Goal: Information Seeking & Learning: Compare options

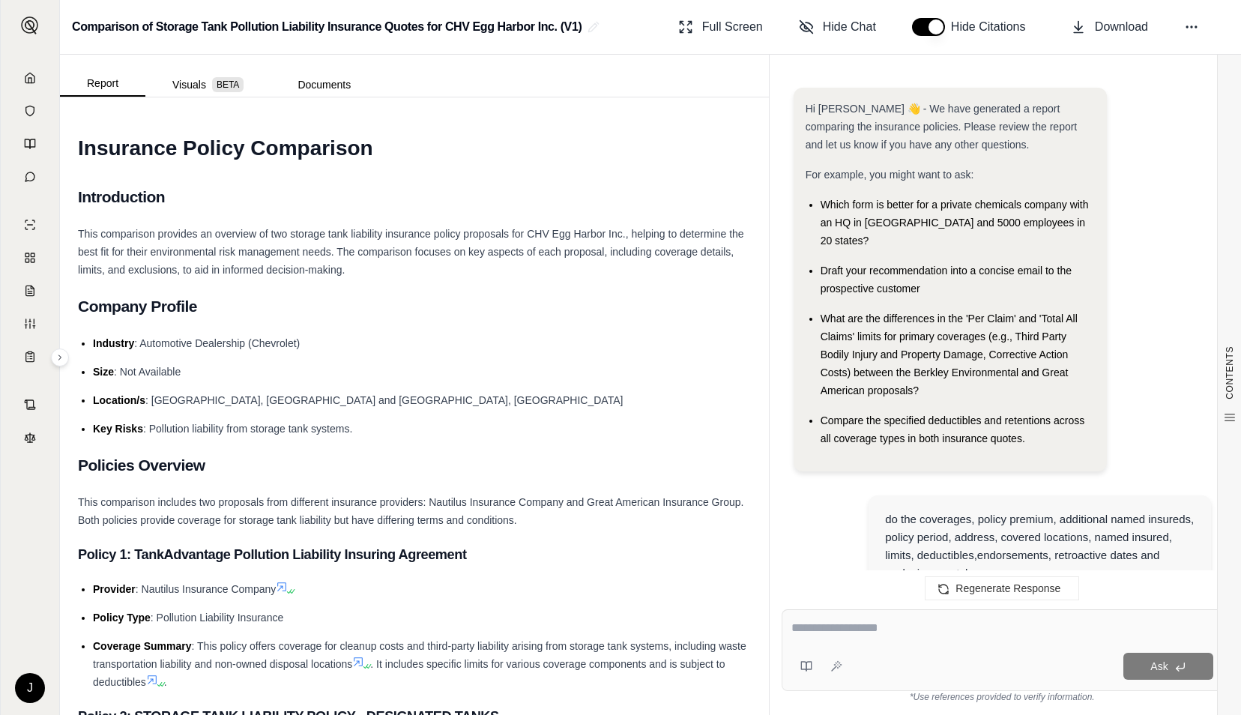
scroll to position [3570, 0]
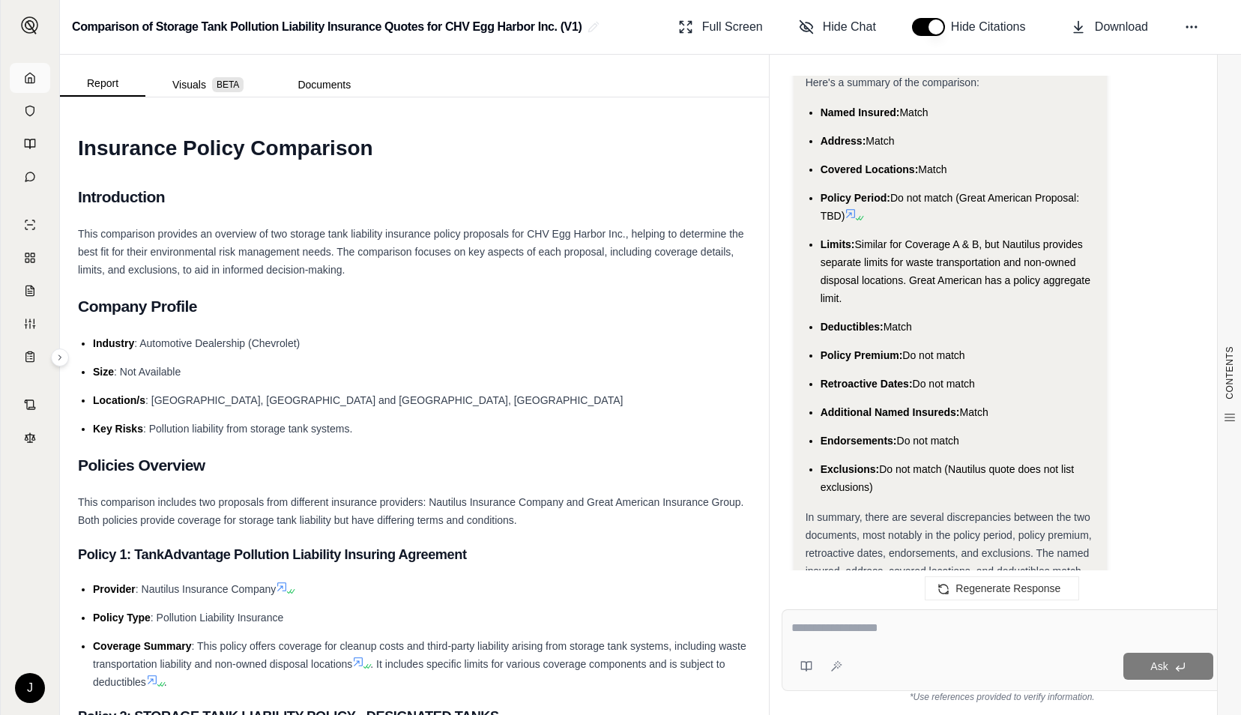
click at [37, 82] on link at bounding box center [30, 78] width 40 height 30
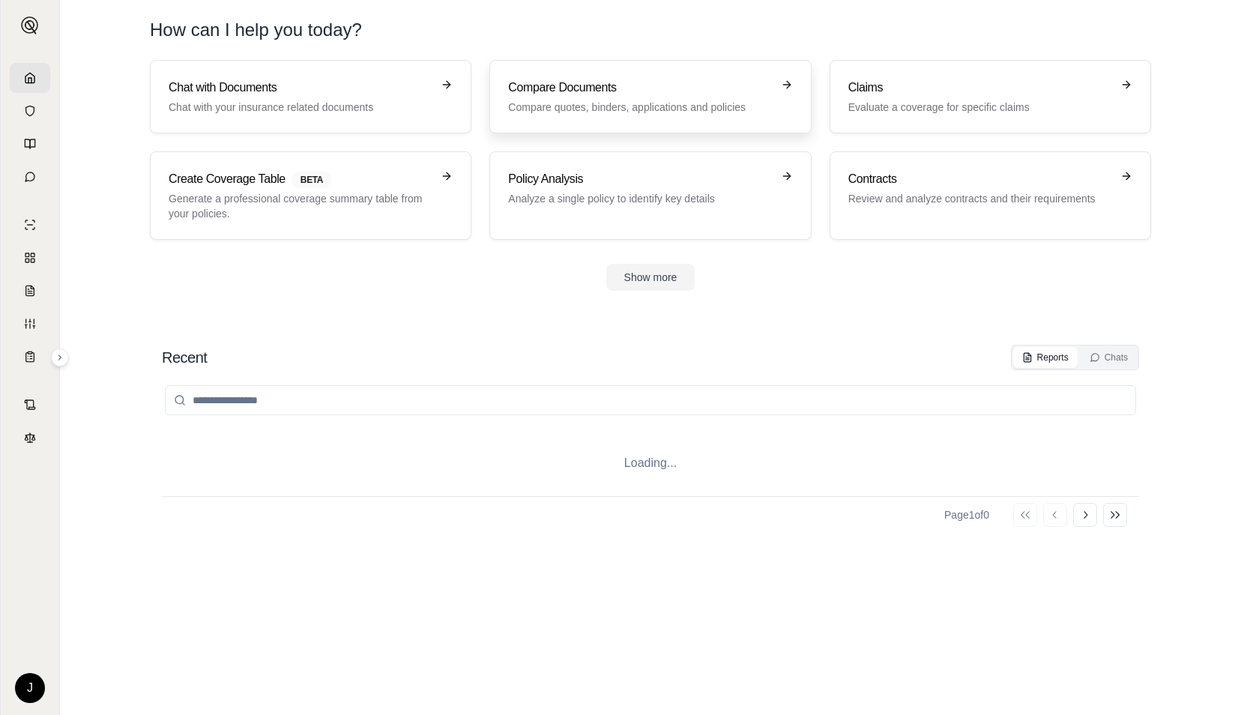
click at [579, 100] on p "Compare quotes, binders, applications and policies" at bounding box center [639, 107] width 263 height 15
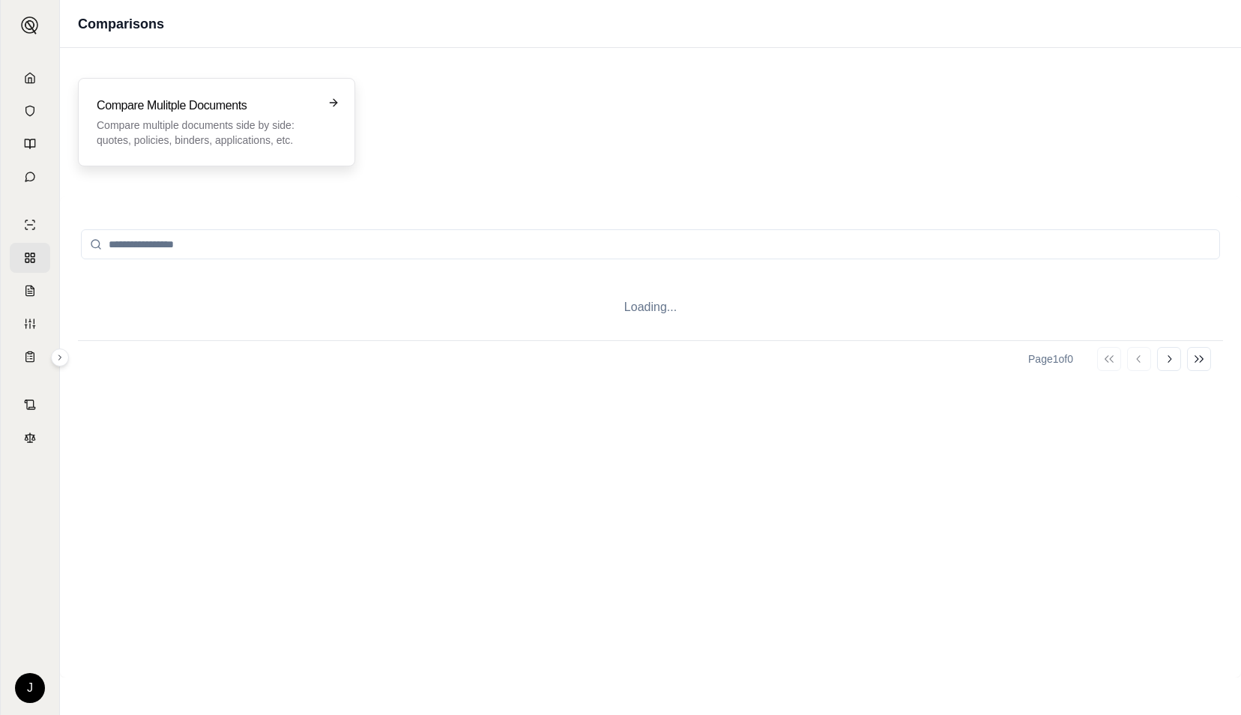
click at [214, 106] on h3 "Compare Mulitple Documents" at bounding box center [206, 106] width 219 height 18
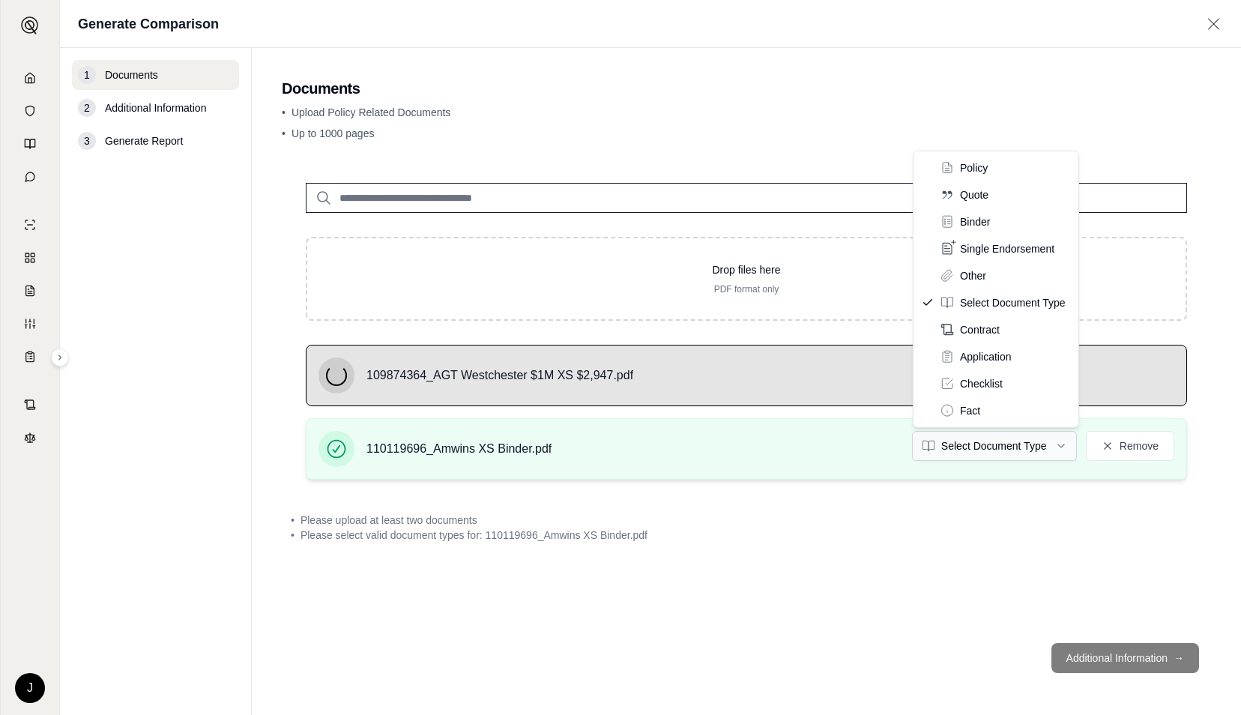
click at [944, 441] on html "J Generate Comparison 1 Documents 2 Additional Information 3 Generate Report Do…" at bounding box center [620, 357] width 1241 height 715
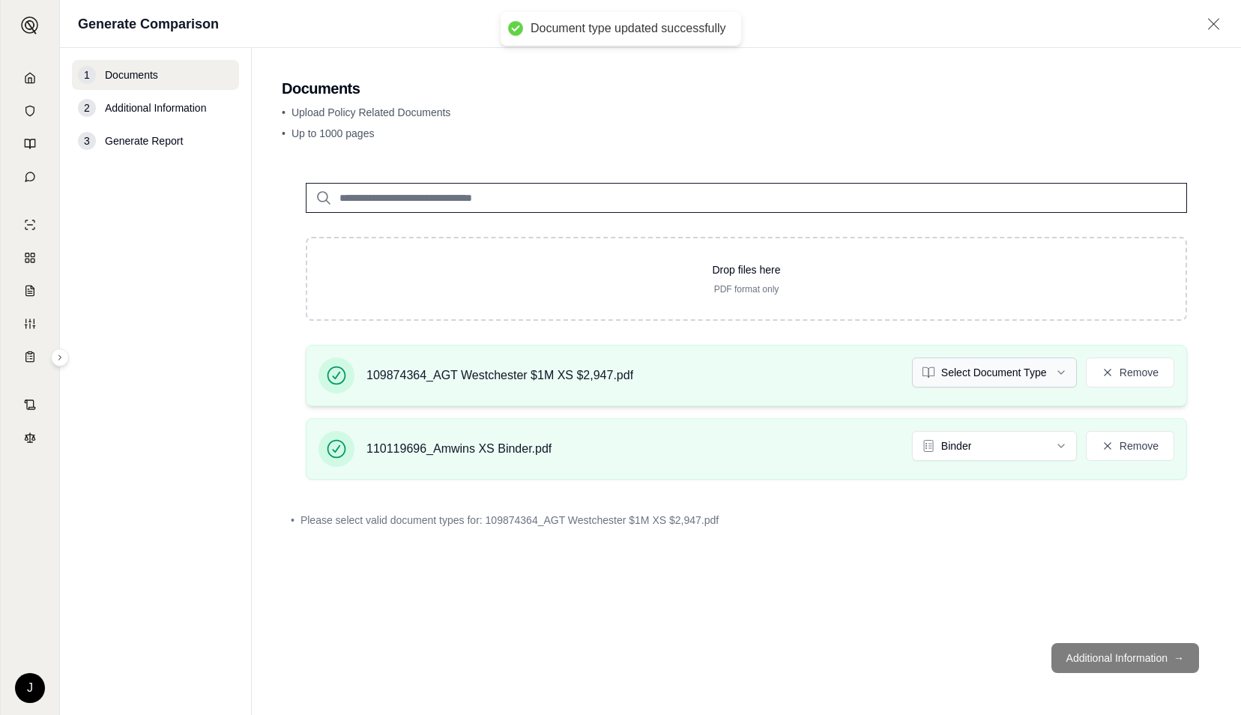
click at [1018, 374] on html "Document type updated successfully J Generate Comparison 1 Documents 2 Addition…" at bounding box center [620, 357] width 1241 height 715
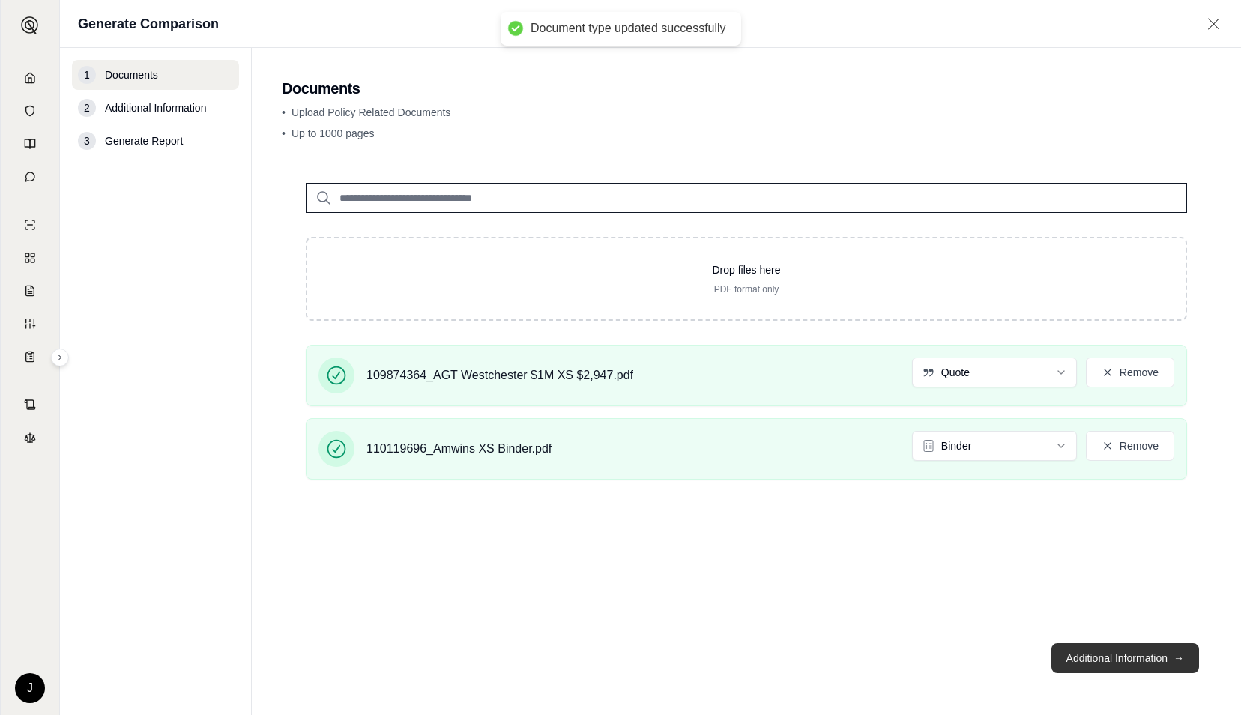
click at [1107, 646] on button "Additional Information →" at bounding box center [1126, 658] width 148 height 30
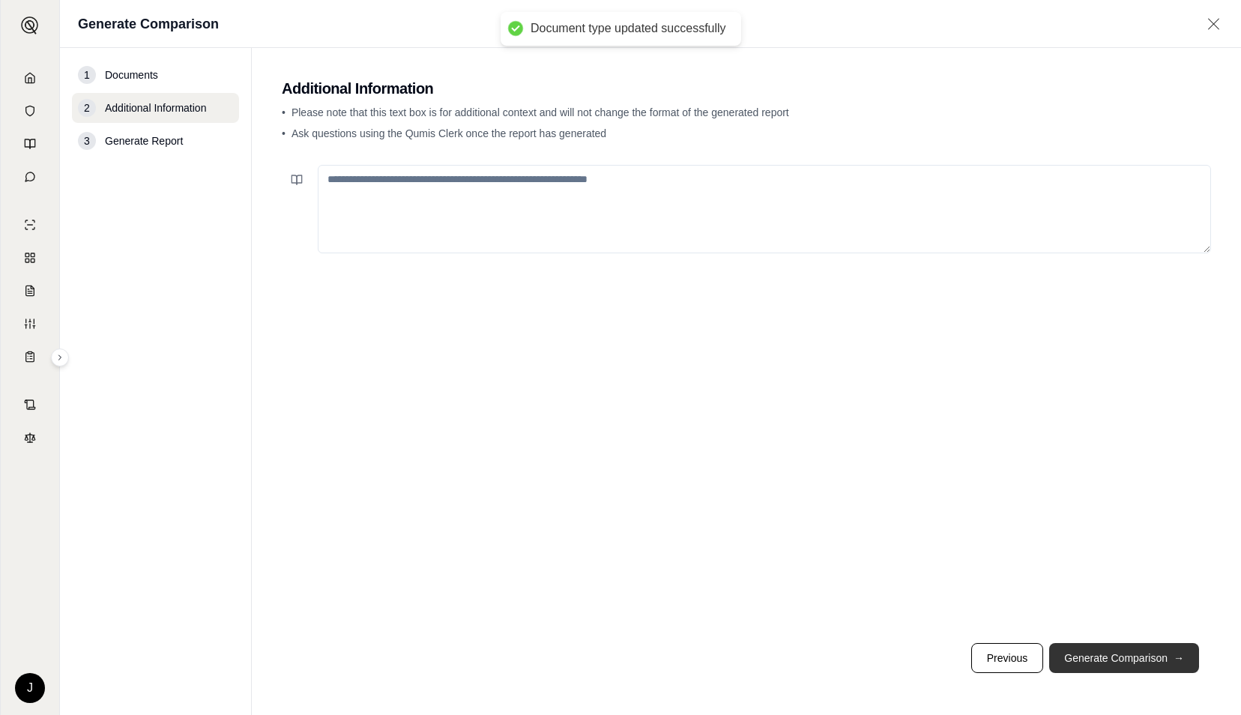
click at [1107, 646] on button "Generate Comparison →" at bounding box center [1124, 658] width 150 height 30
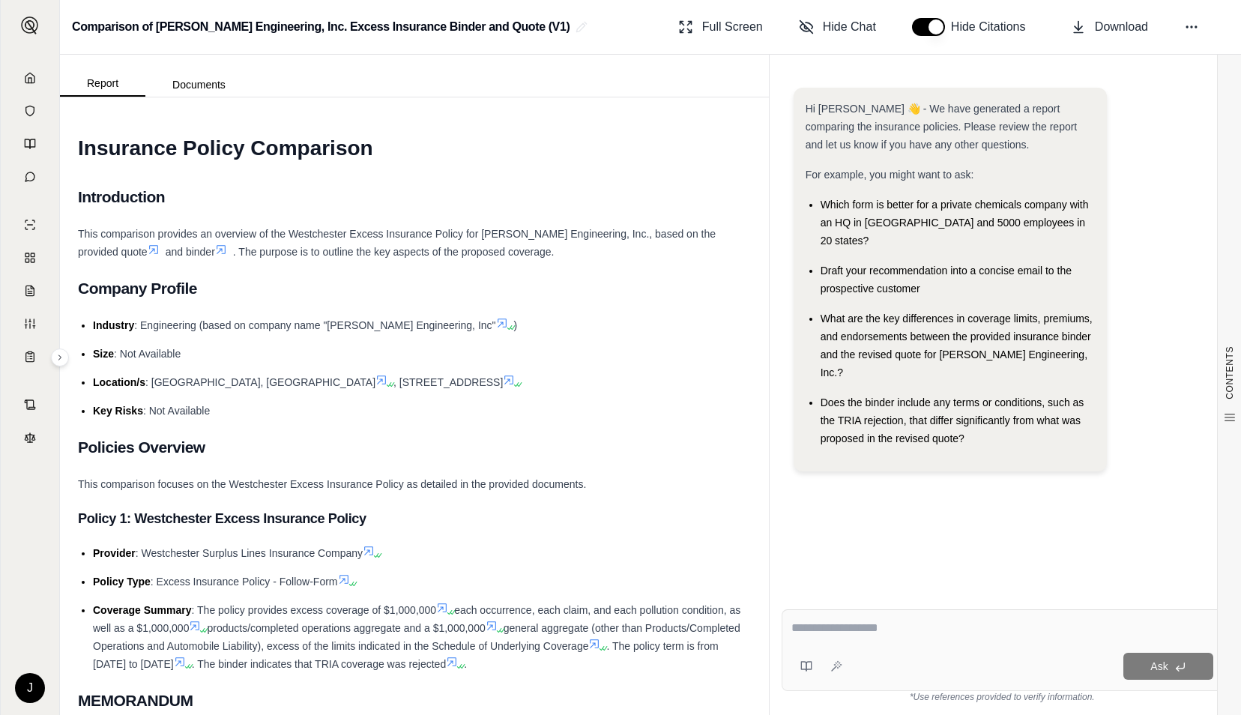
click at [883, 636] on textarea at bounding box center [1003, 628] width 423 height 18
paste textarea "**********"
type textarea "**********"
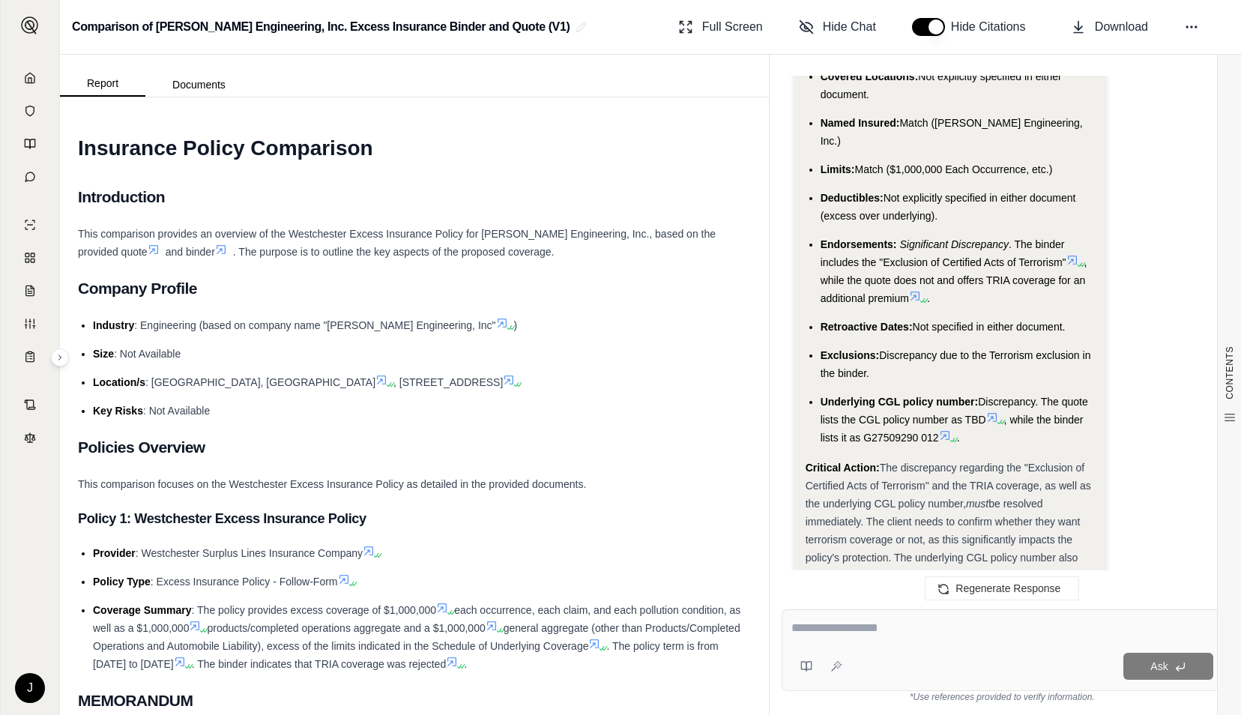
scroll to position [3407, 0]
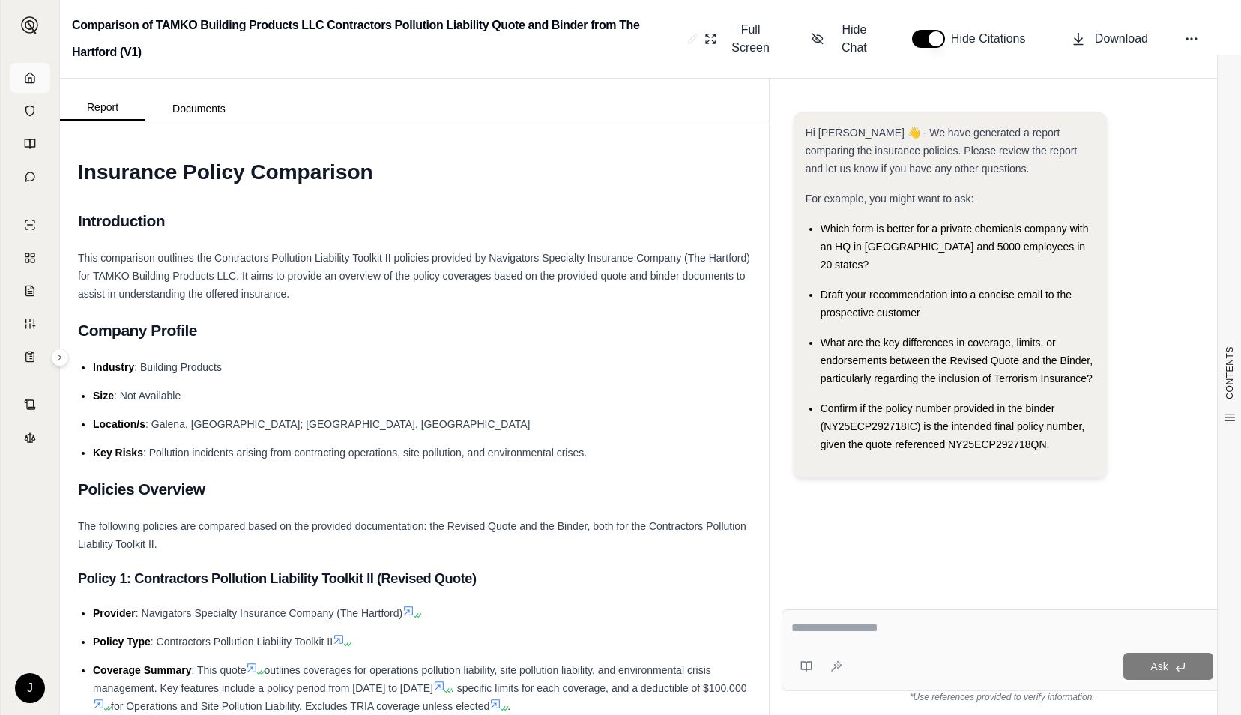
click at [34, 75] on icon at bounding box center [30, 78] width 12 height 12
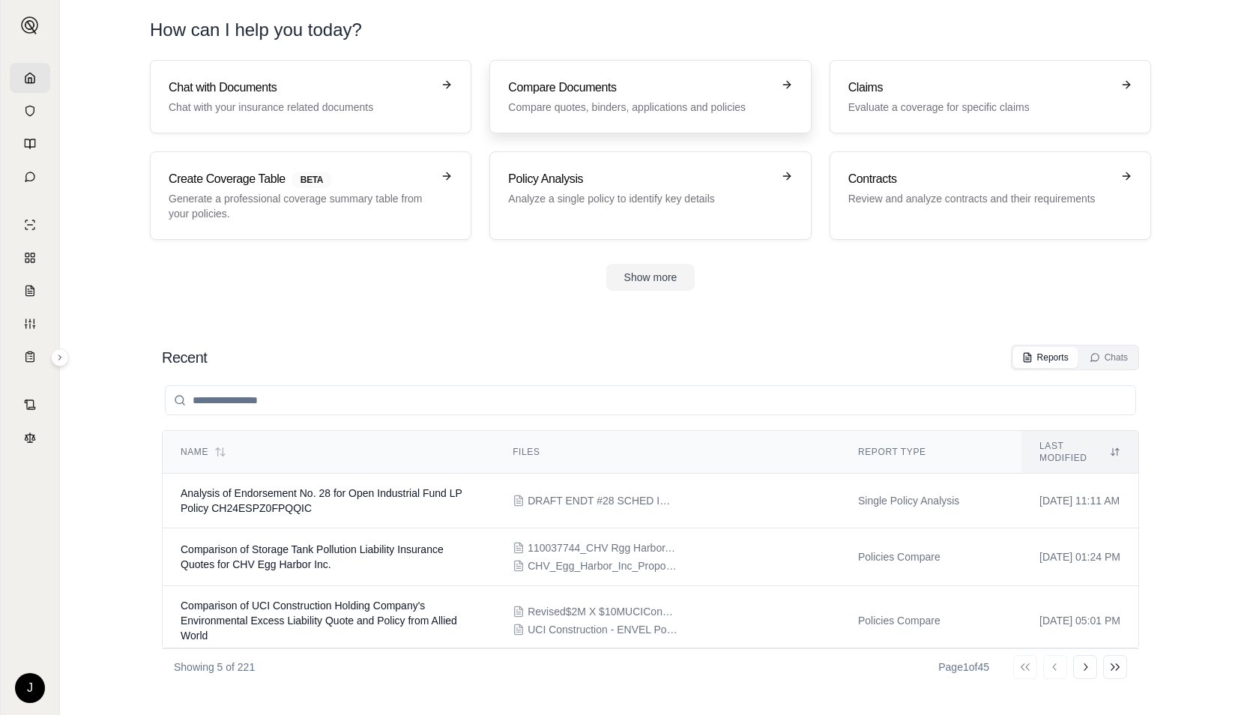
click at [517, 100] on p "Compare quotes, binders, applications and policies" at bounding box center [639, 107] width 263 height 15
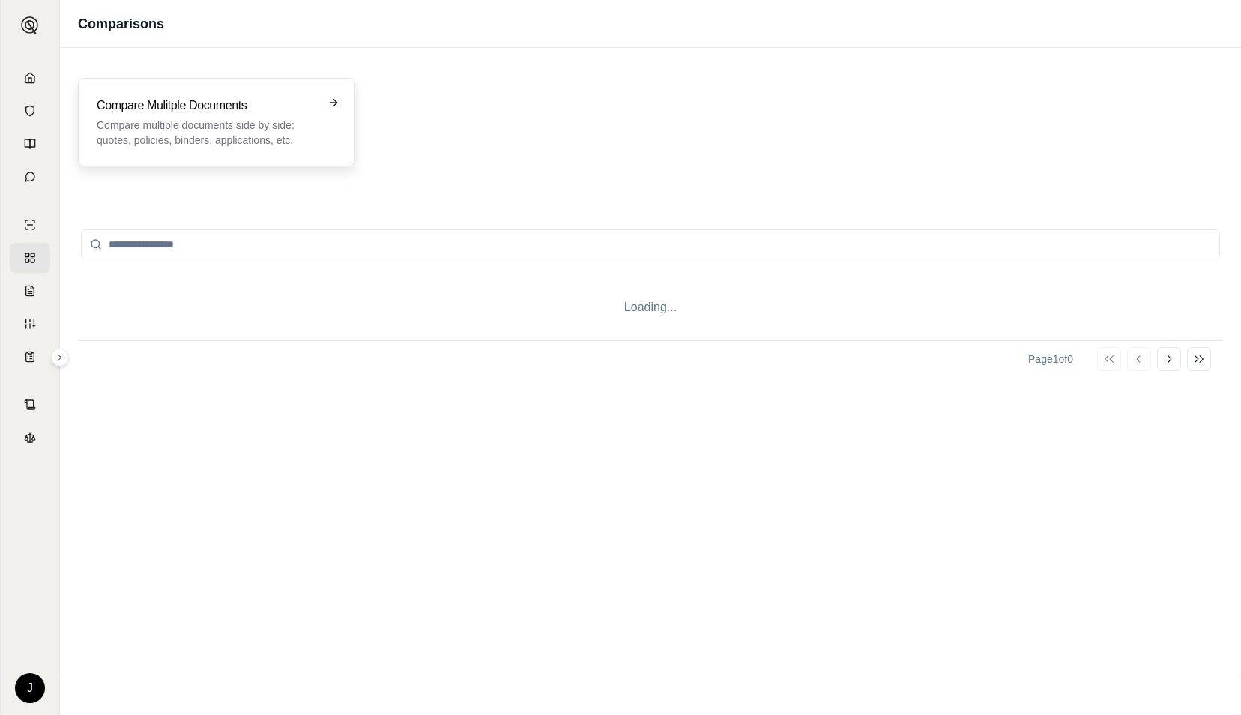
click at [292, 124] on p "Compare multiple documents side by side: quotes, policies, binders, application…" at bounding box center [206, 133] width 219 height 30
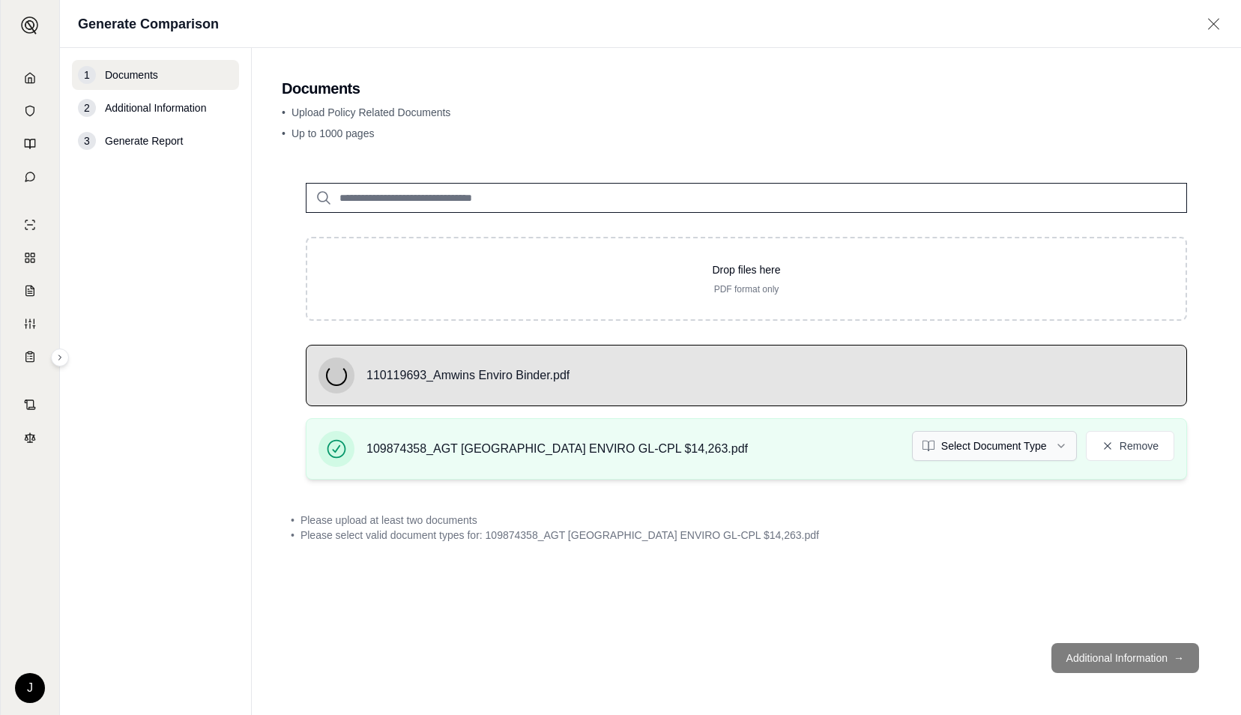
click at [1010, 433] on html "J Generate Comparison 1 Documents 2 Additional Information 3 Generate Report Do…" at bounding box center [620, 357] width 1241 height 715
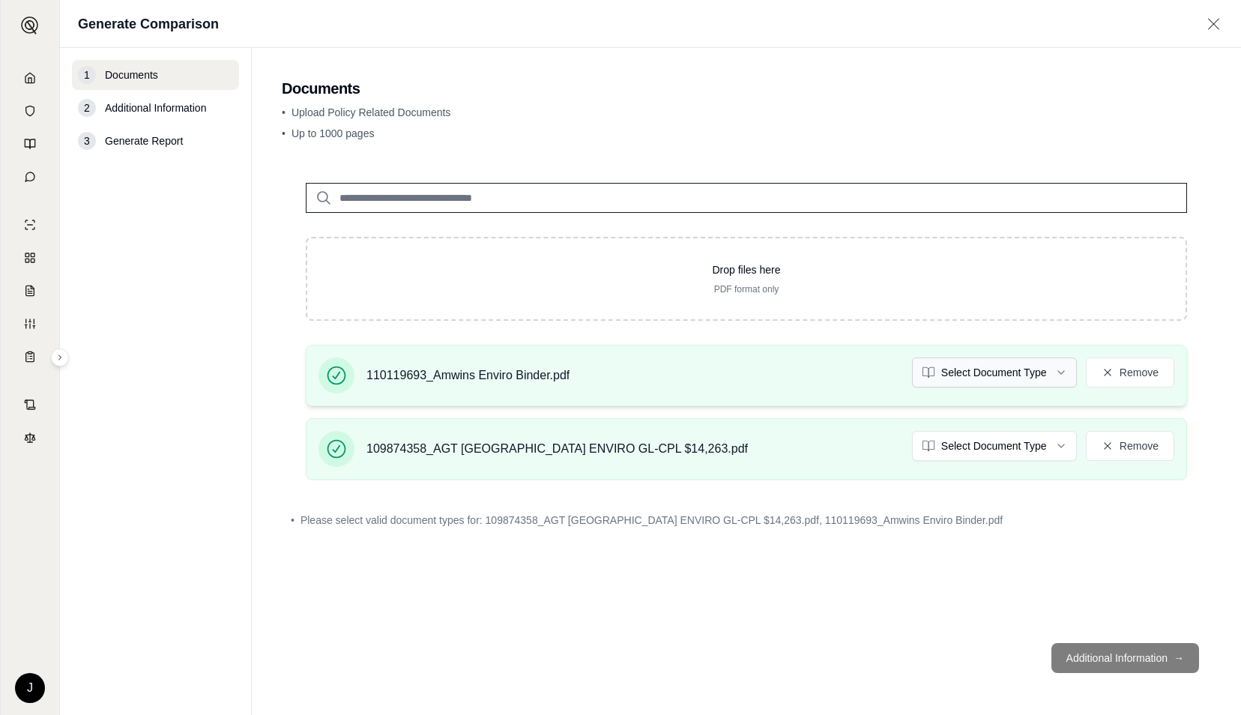
click at [1004, 367] on html "J Generate Comparison 1 Documents 2 Additional Information 3 Generate Report Do…" at bounding box center [620, 357] width 1241 height 715
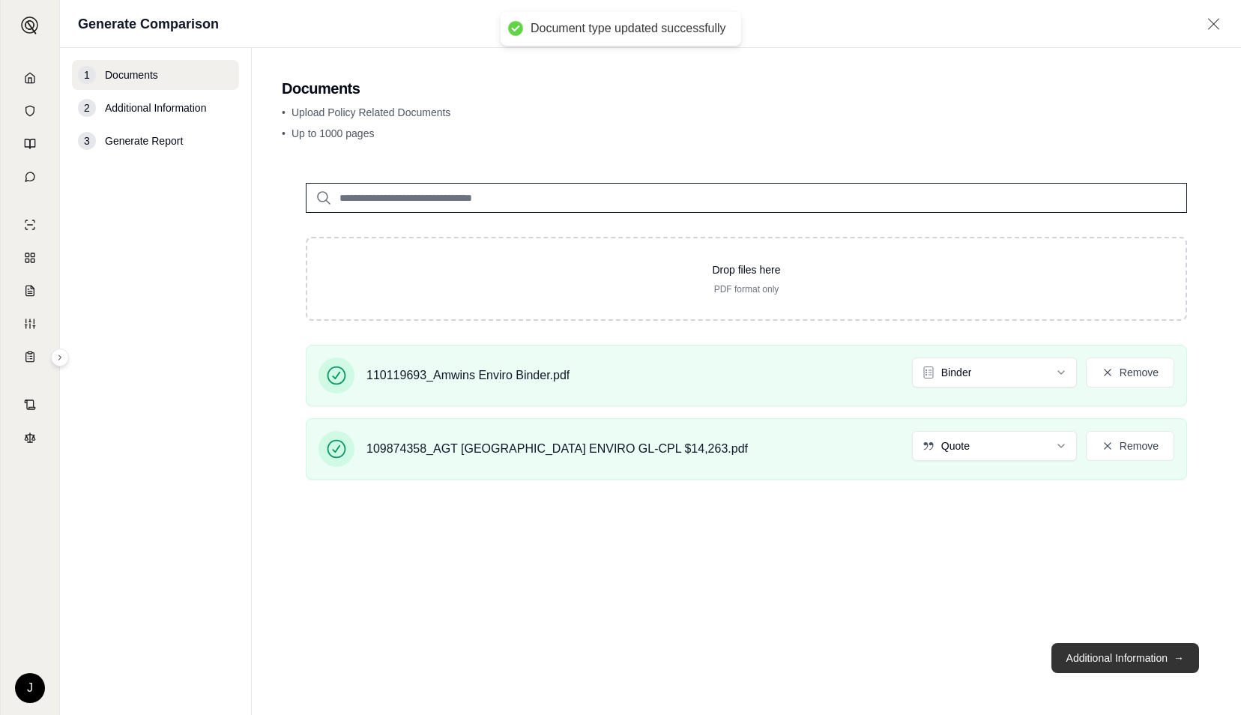
click at [1111, 650] on button "Additional Information →" at bounding box center [1126, 658] width 148 height 30
click at [1112, 650] on button "Additional Information →" at bounding box center [1126, 658] width 148 height 30
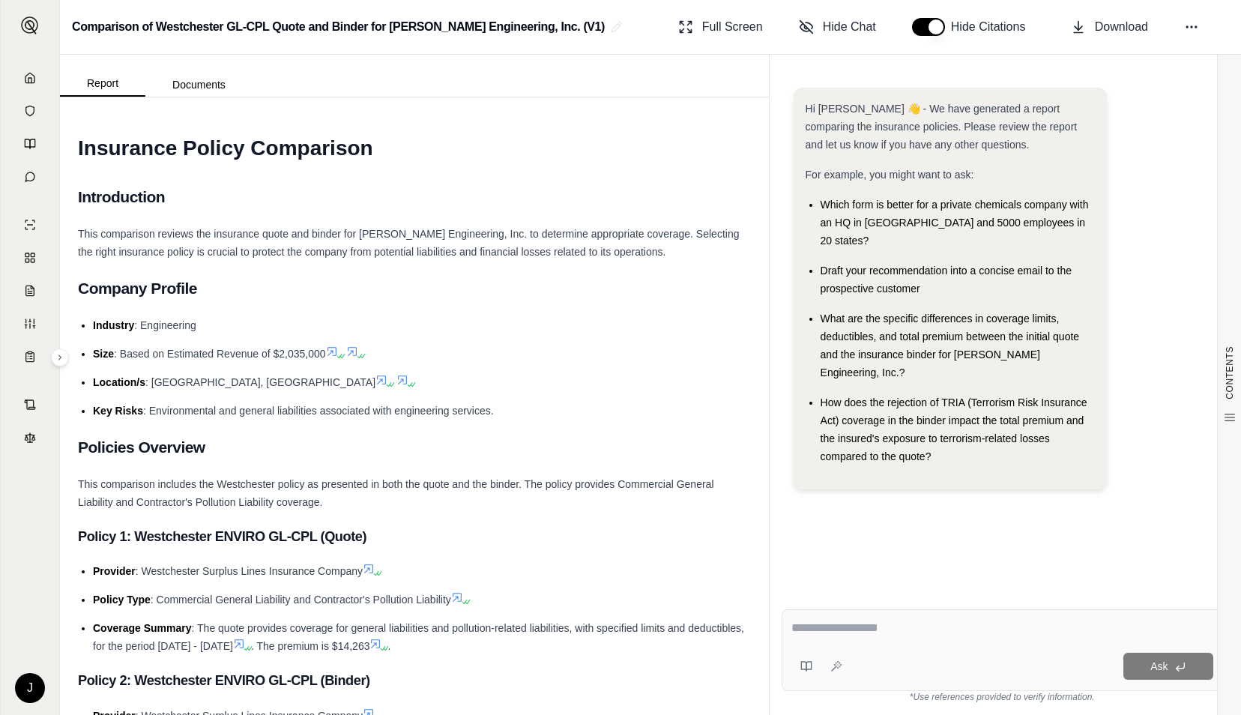
paste textarea "**********"
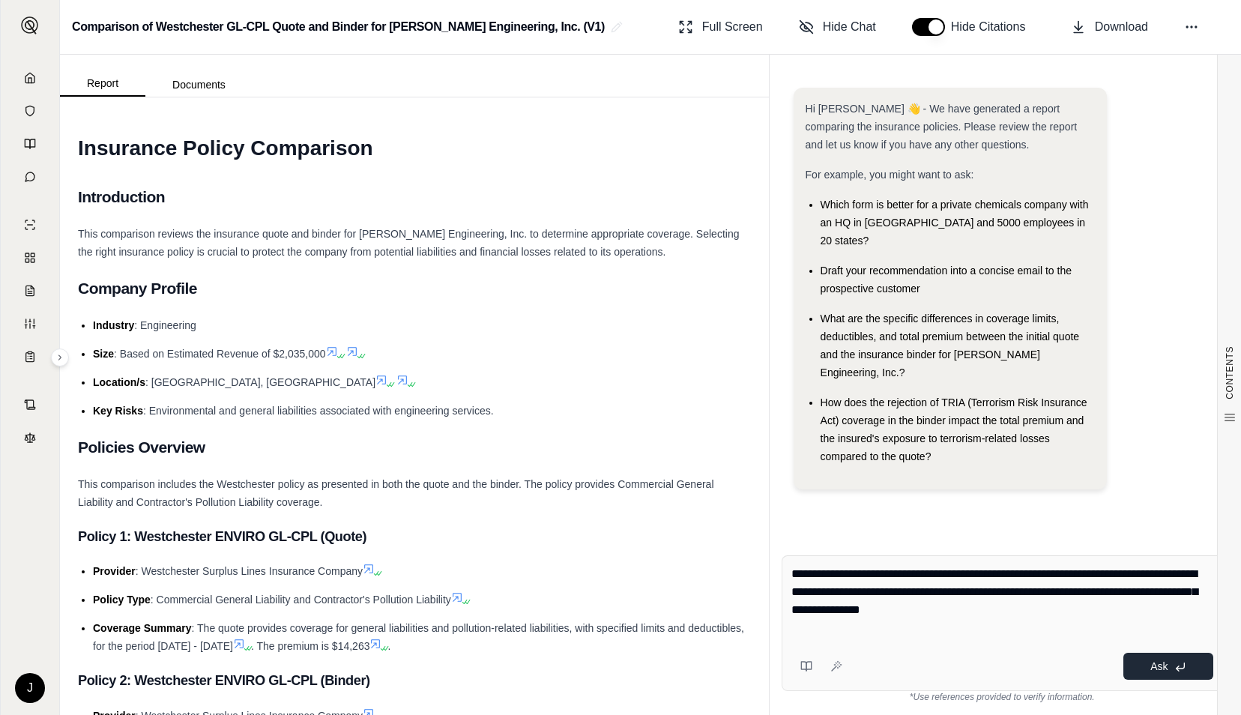
type textarea "**********"
click at [1151, 670] on span "Ask" at bounding box center [1159, 666] width 17 height 12
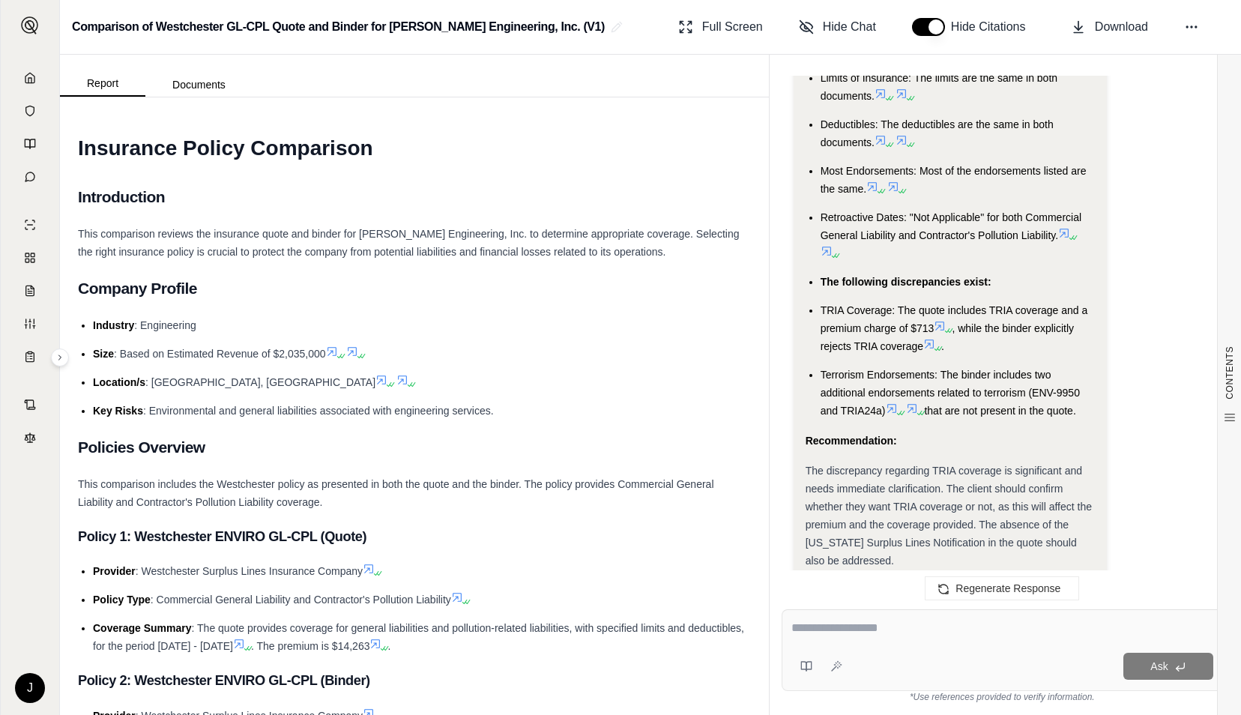
scroll to position [5563, 0]
